Goal: Navigation & Orientation: Find specific page/section

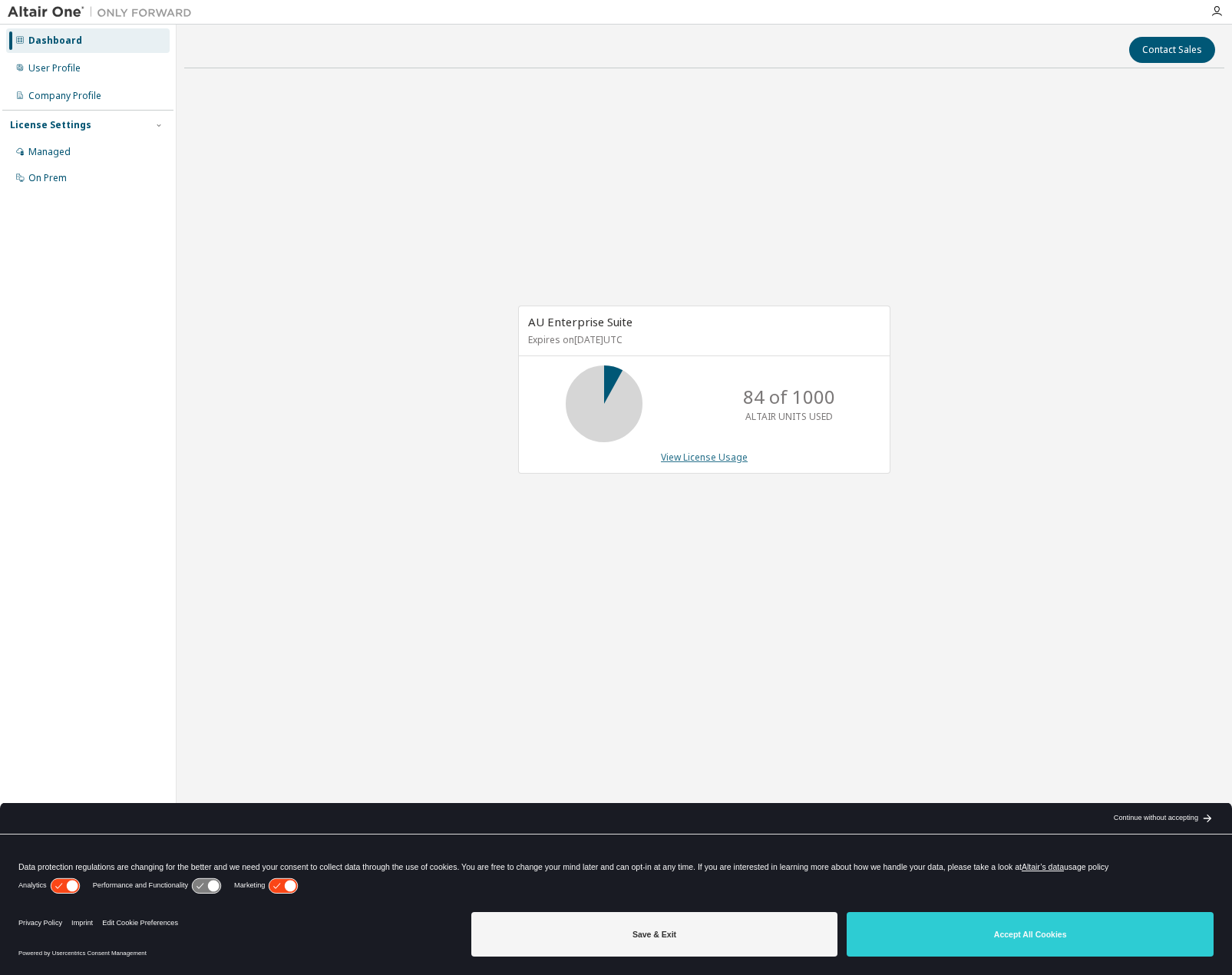
click at [712, 451] on link "View License Usage" at bounding box center [704, 457] width 87 height 13
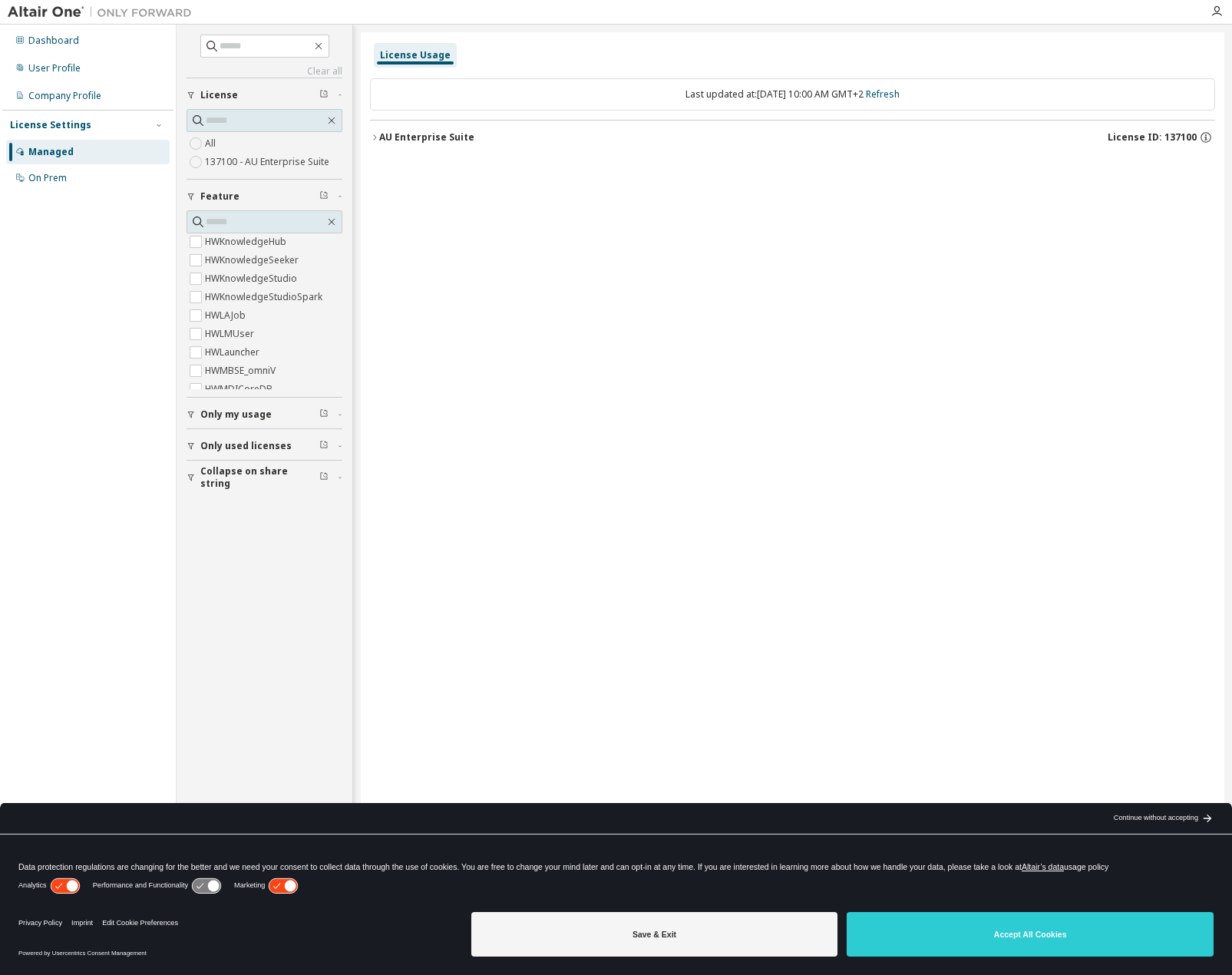
scroll to position [3148, 0]
click at [62, 76] on div "User Profile" at bounding box center [87, 68] width 163 height 25
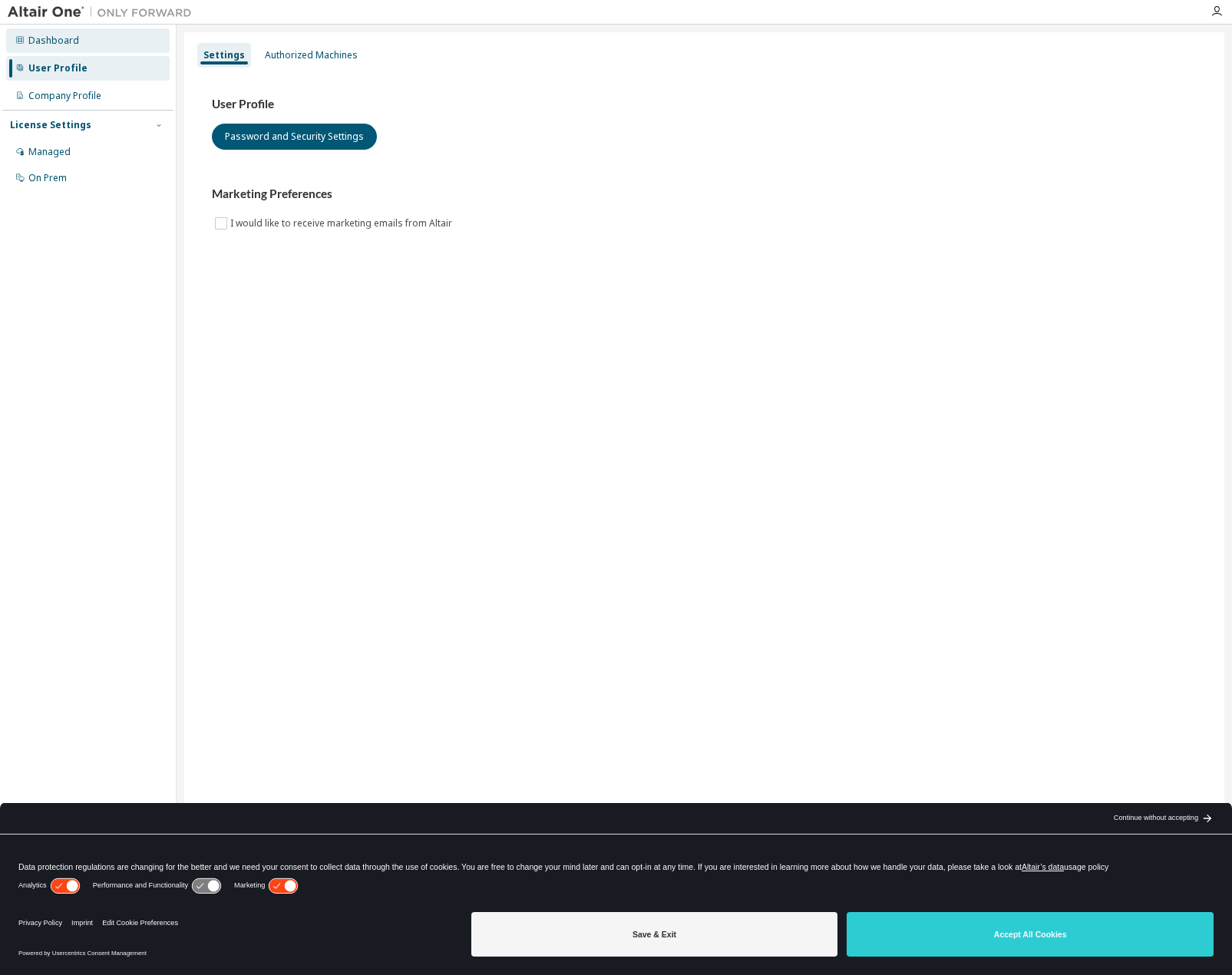
click at [68, 43] on div "Dashboard" at bounding box center [54, 41] width 51 height 13
